Goal: Transaction & Acquisition: Purchase product/service

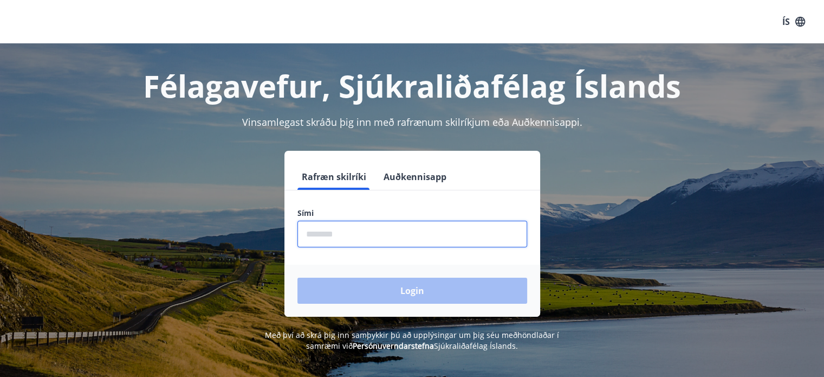
click at [348, 230] on input "phone" at bounding box center [413, 234] width 230 height 27
type input "********"
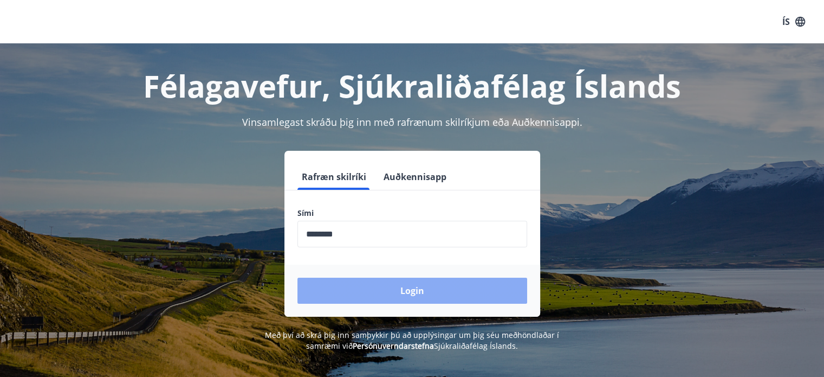
click at [405, 285] on button "Login" at bounding box center [413, 290] width 230 height 26
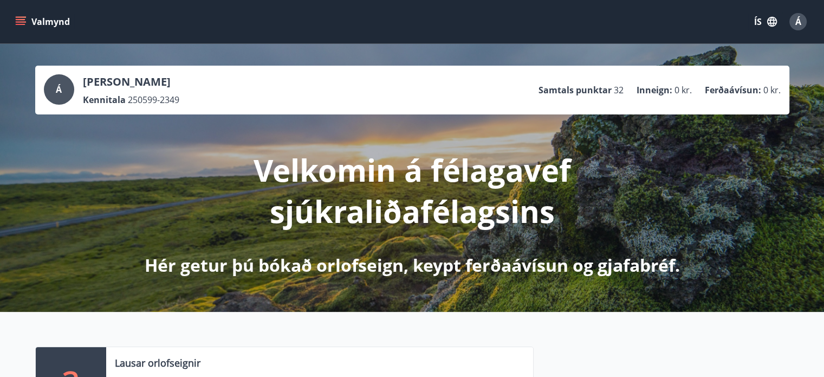
click at [46, 24] on button "Valmynd" at bounding box center [43, 22] width 61 height 20
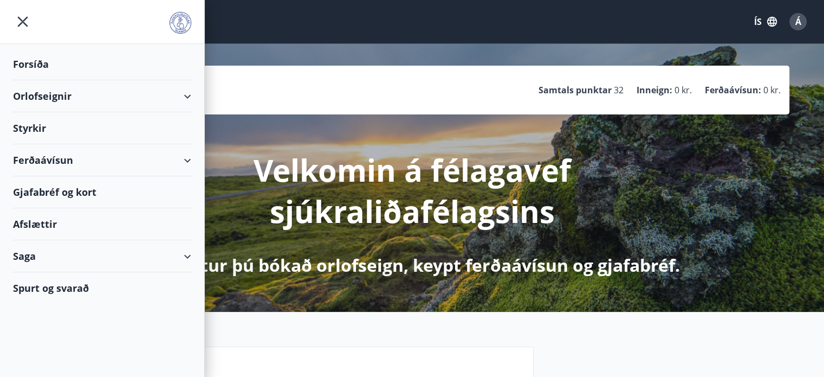
click at [35, 157] on div "Ferðaávísun" at bounding box center [102, 160] width 178 height 32
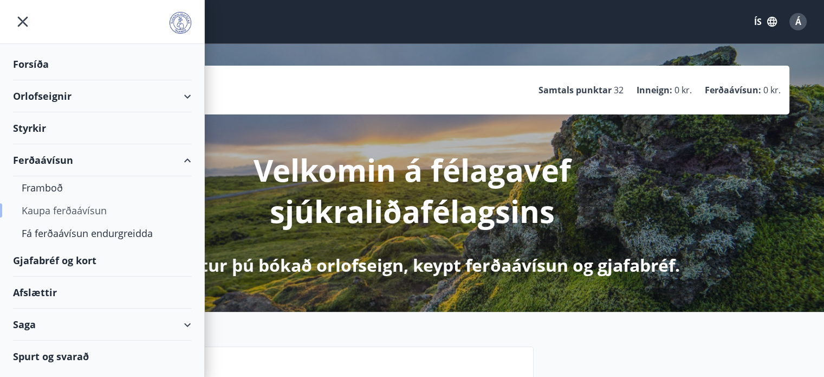
click at [84, 211] on div "Kaupa ferðaávísun" at bounding box center [102, 210] width 161 height 23
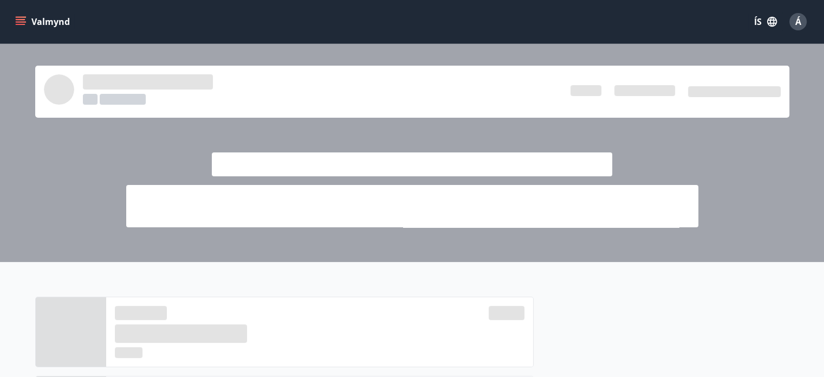
click at [24, 27] on button "Valmynd" at bounding box center [43, 22] width 61 height 20
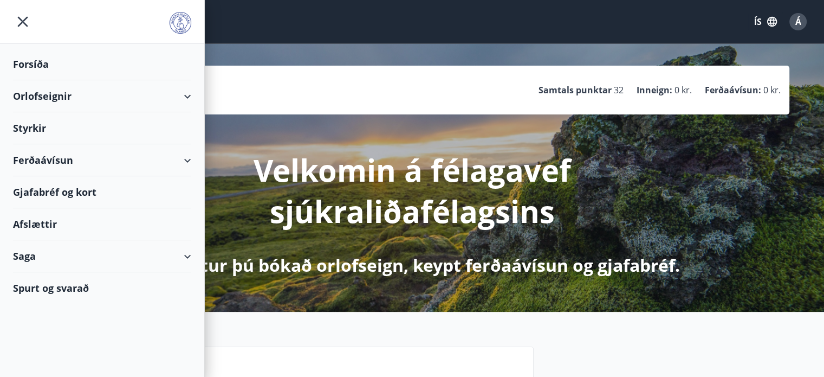
click at [184, 160] on div "Ferðaávísun" at bounding box center [102, 160] width 178 height 32
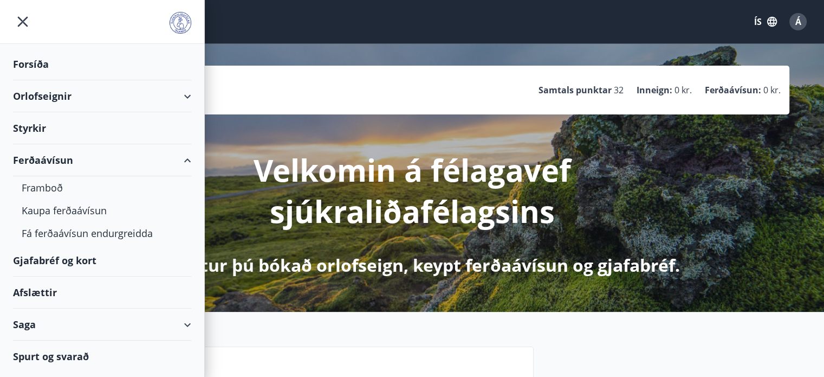
click at [61, 255] on div "Gjafabréf og kort" at bounding box center [102, 260] width 178 height 32
click at [176, 21] on img at bounding box center [181, 23] width 22 height 22
